Goal: Communication & Community: Answer question/provide support

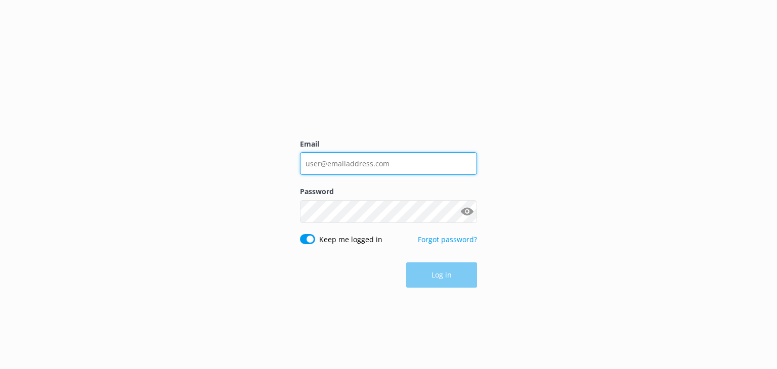
click at [346, 166] on input "Email" at bounding box center [388, 163] width 177 height 23
type input "[EMAIL_ADDRESS][DOMAIN_NAME]"
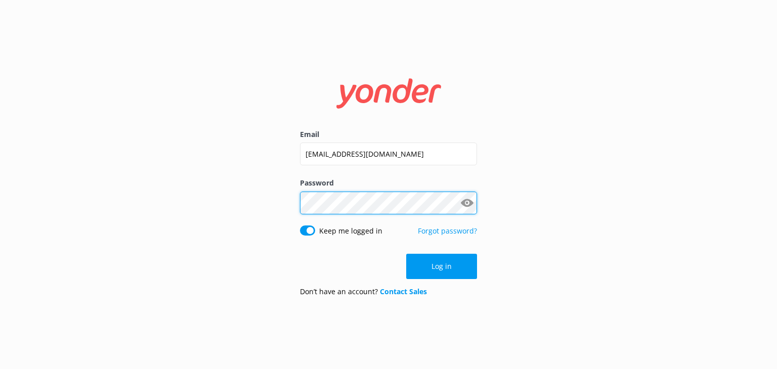
click button "Log in" at bounding box center [441, 266] width 71 height 25
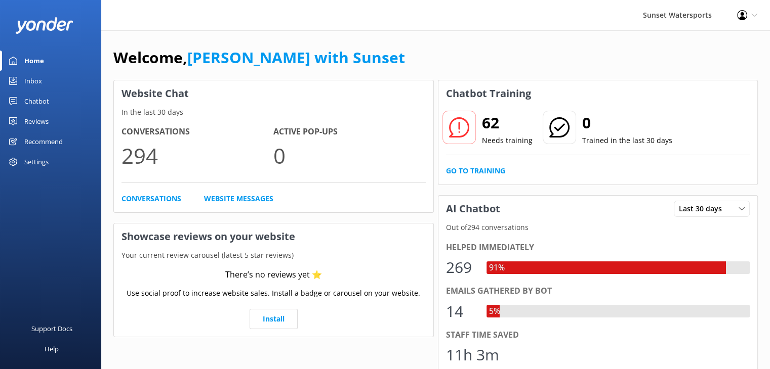
click at [31, 78] on div "Inbox" at bounding box center [33, 81] width 18 height 20
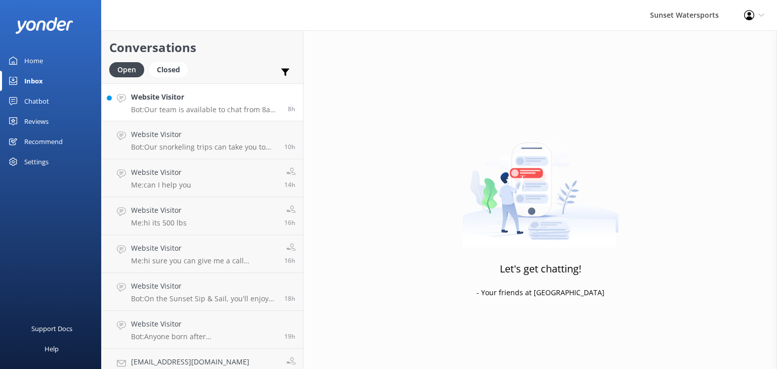
click at [193, 105] on div "Website Visitor Bot: Our team is available to chat from 8am to 8pm. You can als…" at bounding box center [205, 103] width 149 height 22
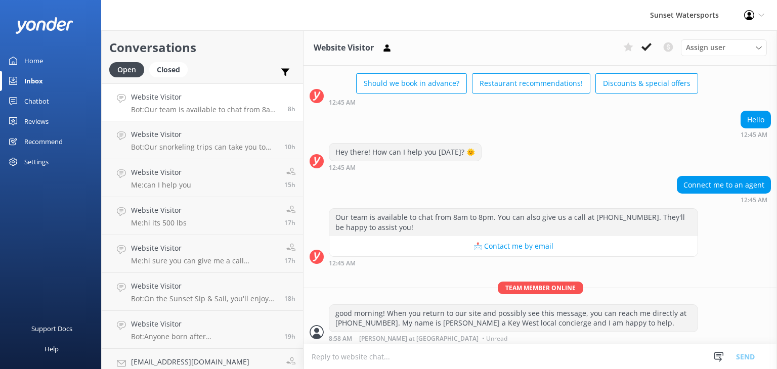
scroll to position [48, 0]
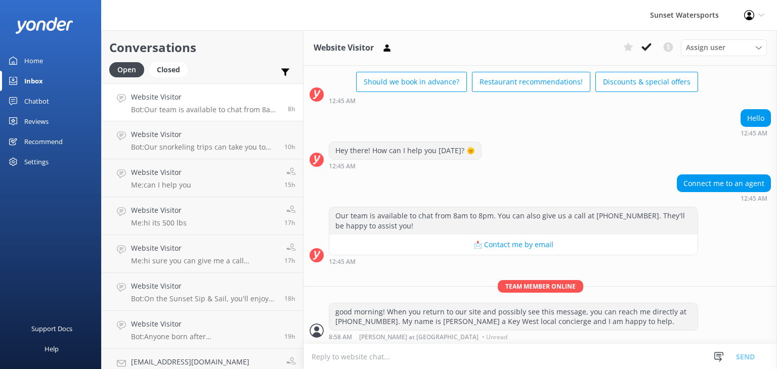
click at [196, 102] on h4 "Website Visitor" at bounding box center [205, 97] width 149 height 11
